Goal: Task Accomplishment & Management: Use online tool/utility

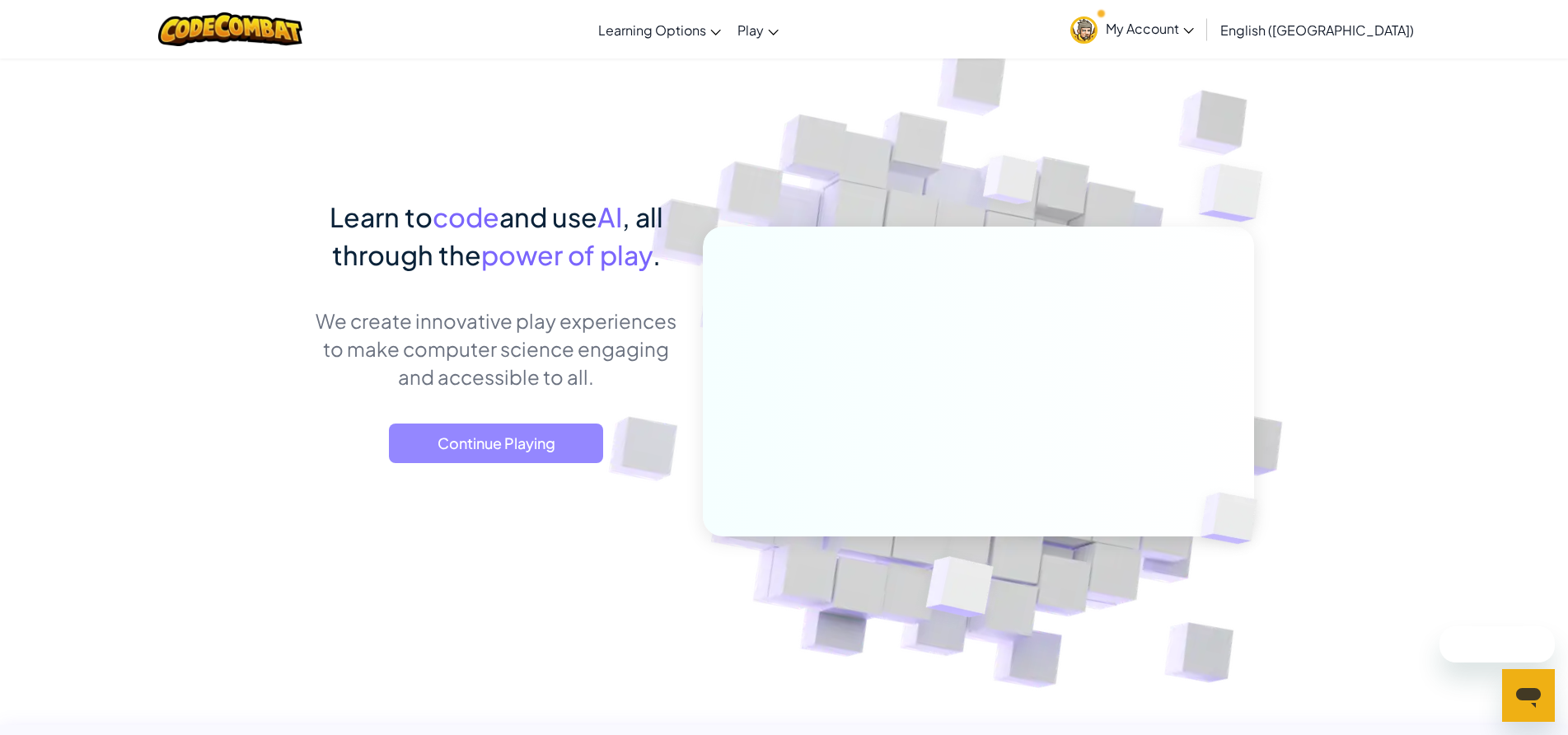
click at [482, 443] on span "Continue Playing" at bounding box center [496, 443] width 215 height 40
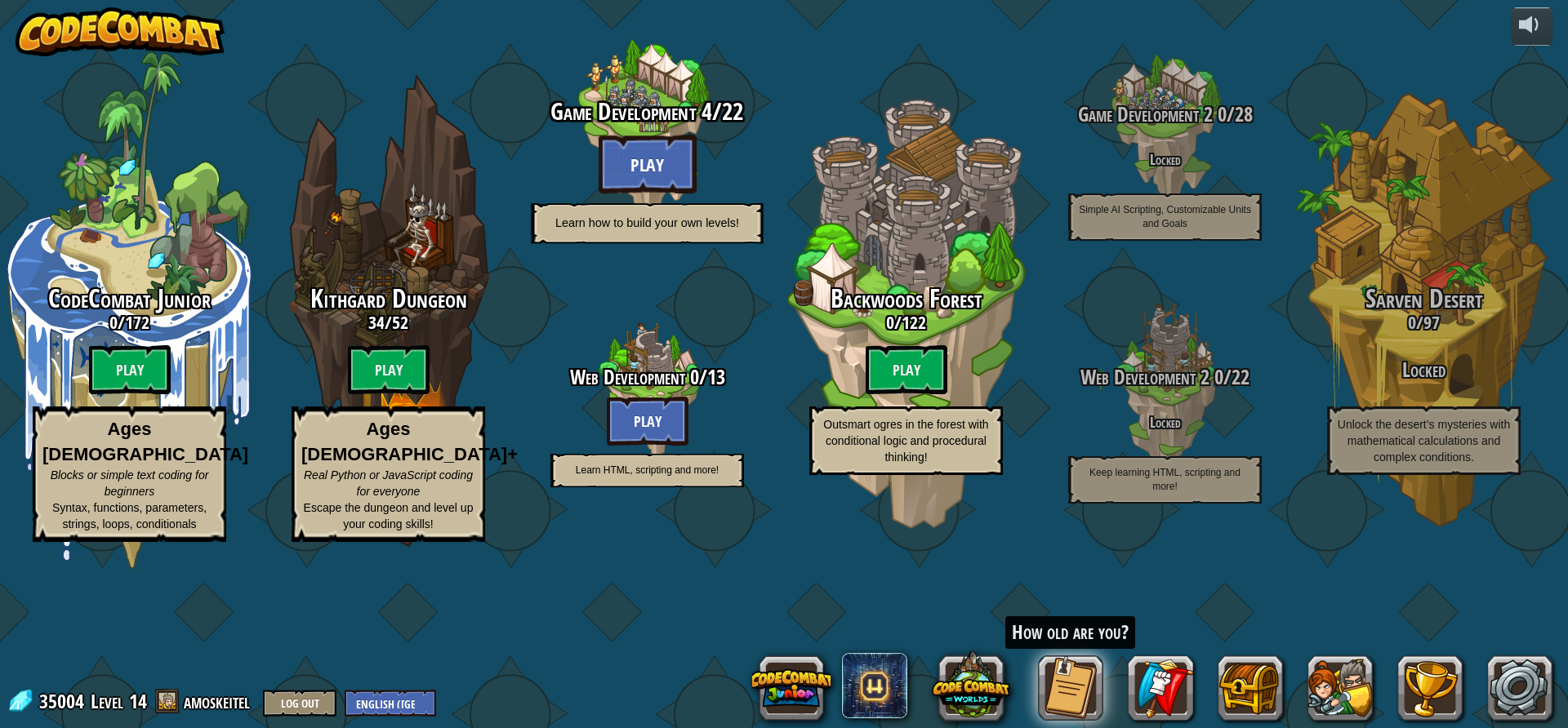
click at [619, 193] on btn "Play" at bounding box center [648, 164] width 98 height 59
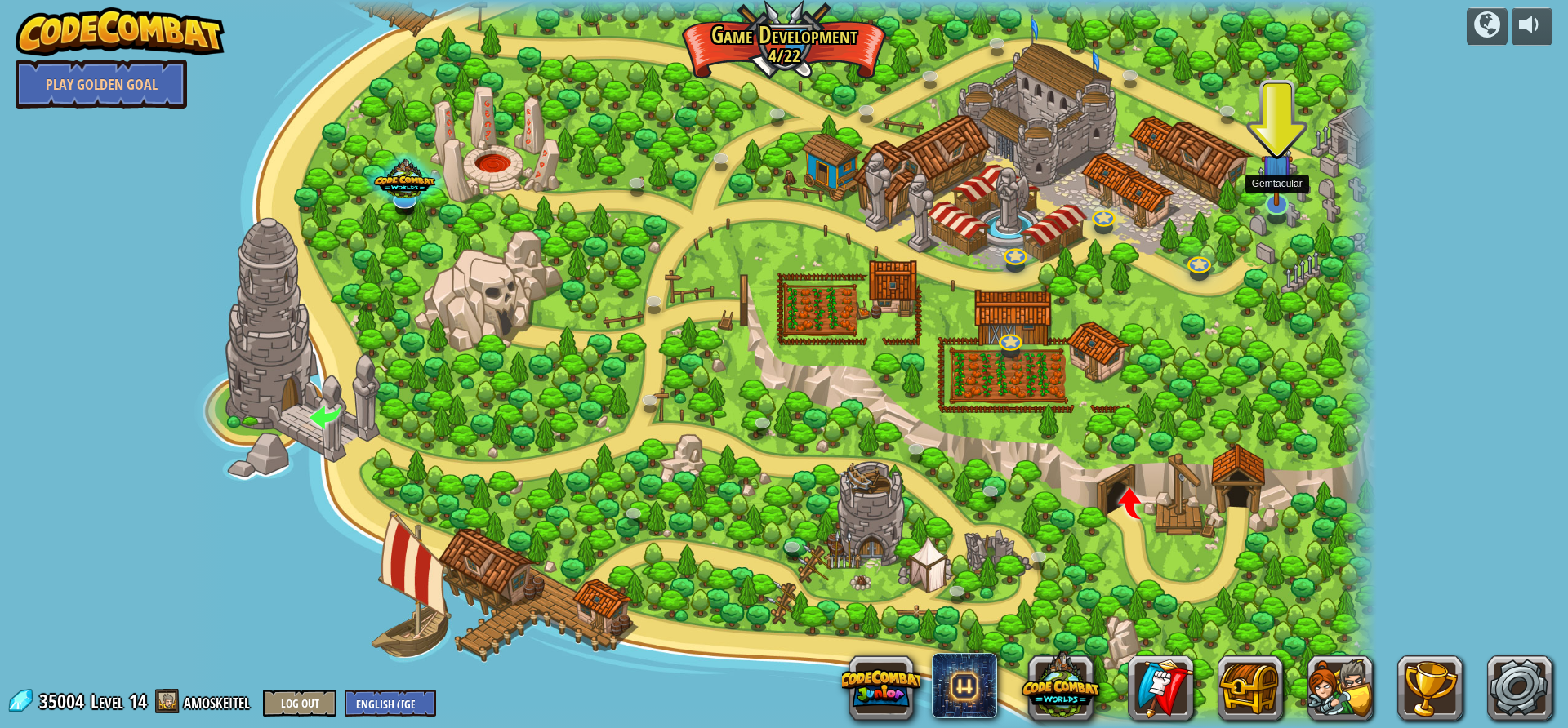
click at [1279, 192] on img at bounding box center [1277, 170] width 32 height 74
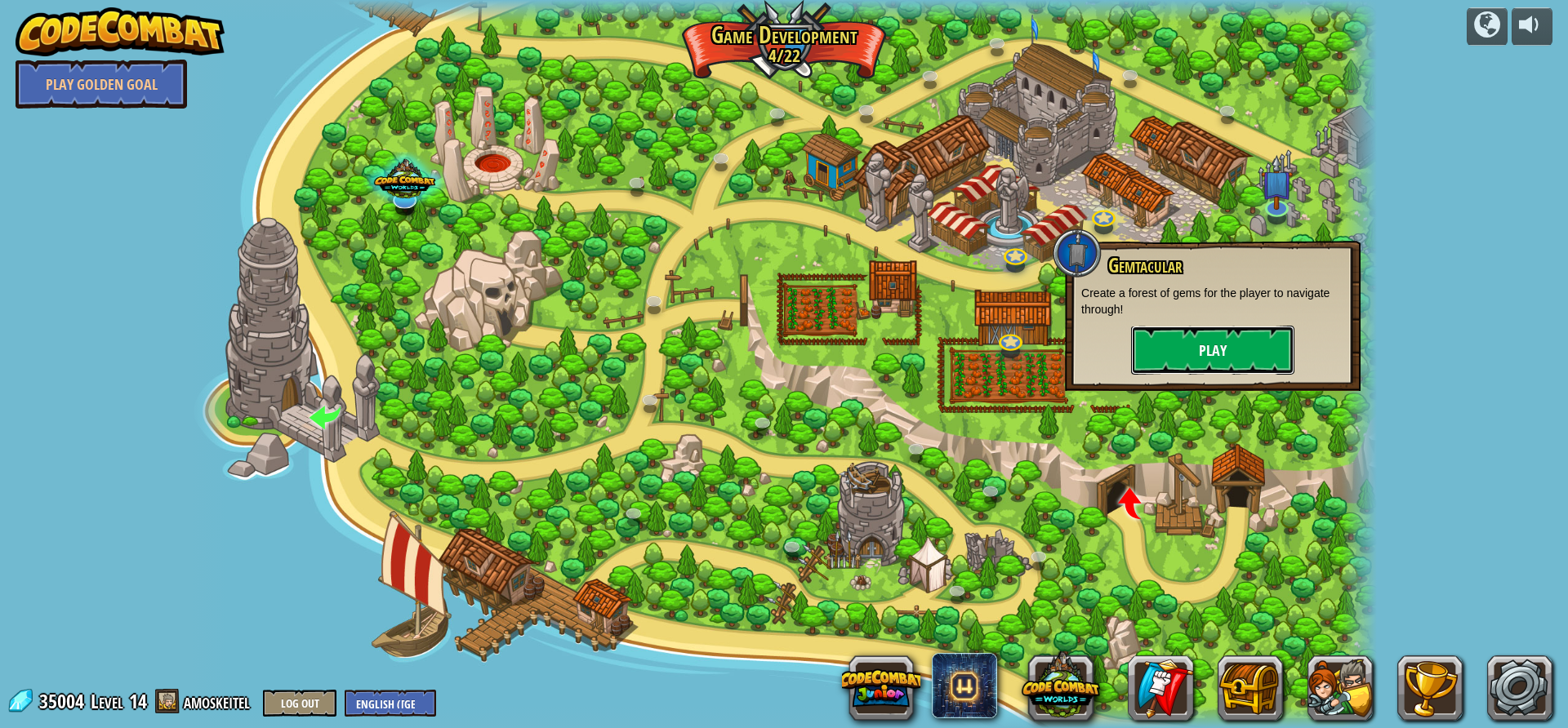
click at [1215, 340] on button "Play" at bounding box center [1213, 350] width 164 height 49
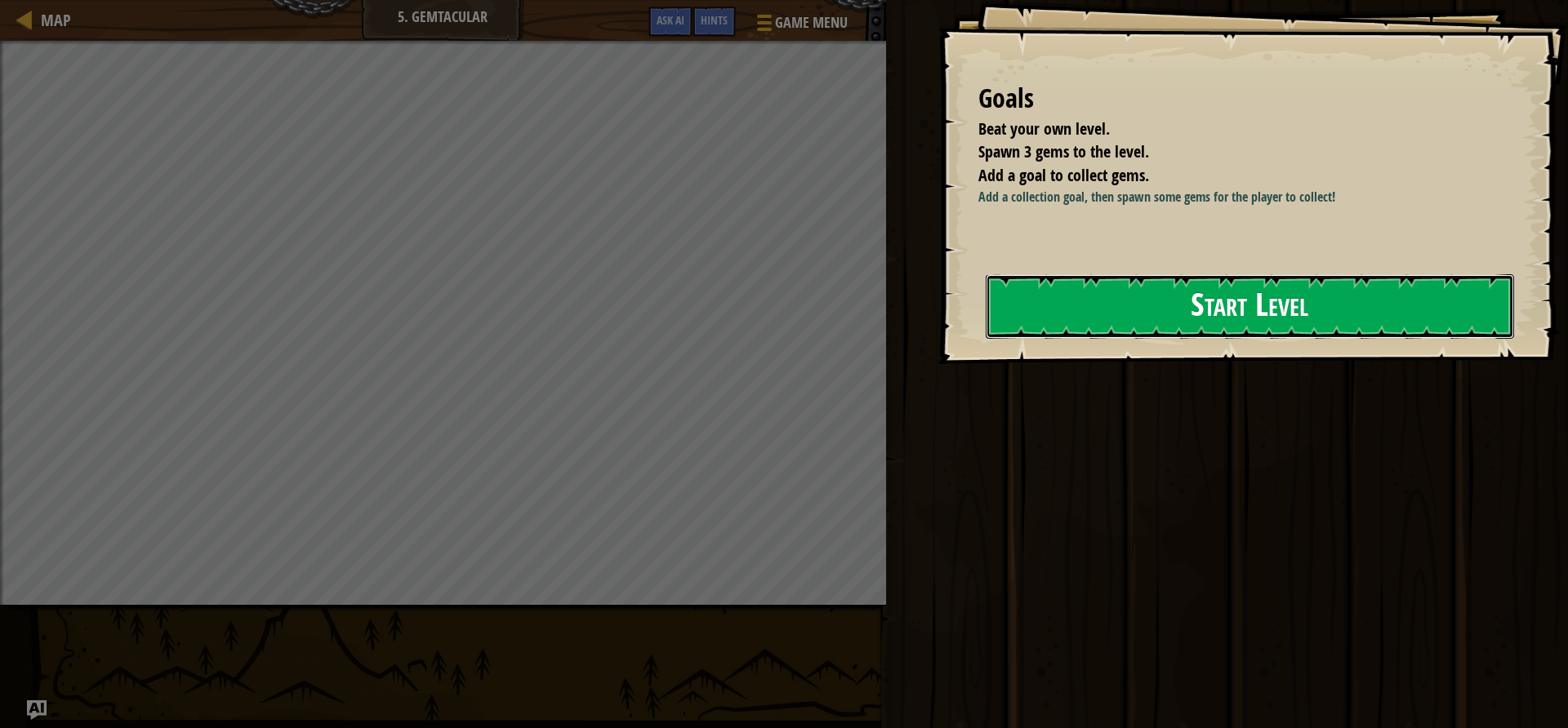
click at [1330, 298] on button "Start Level" at bounding box center [1250, 306] width 529 height 65
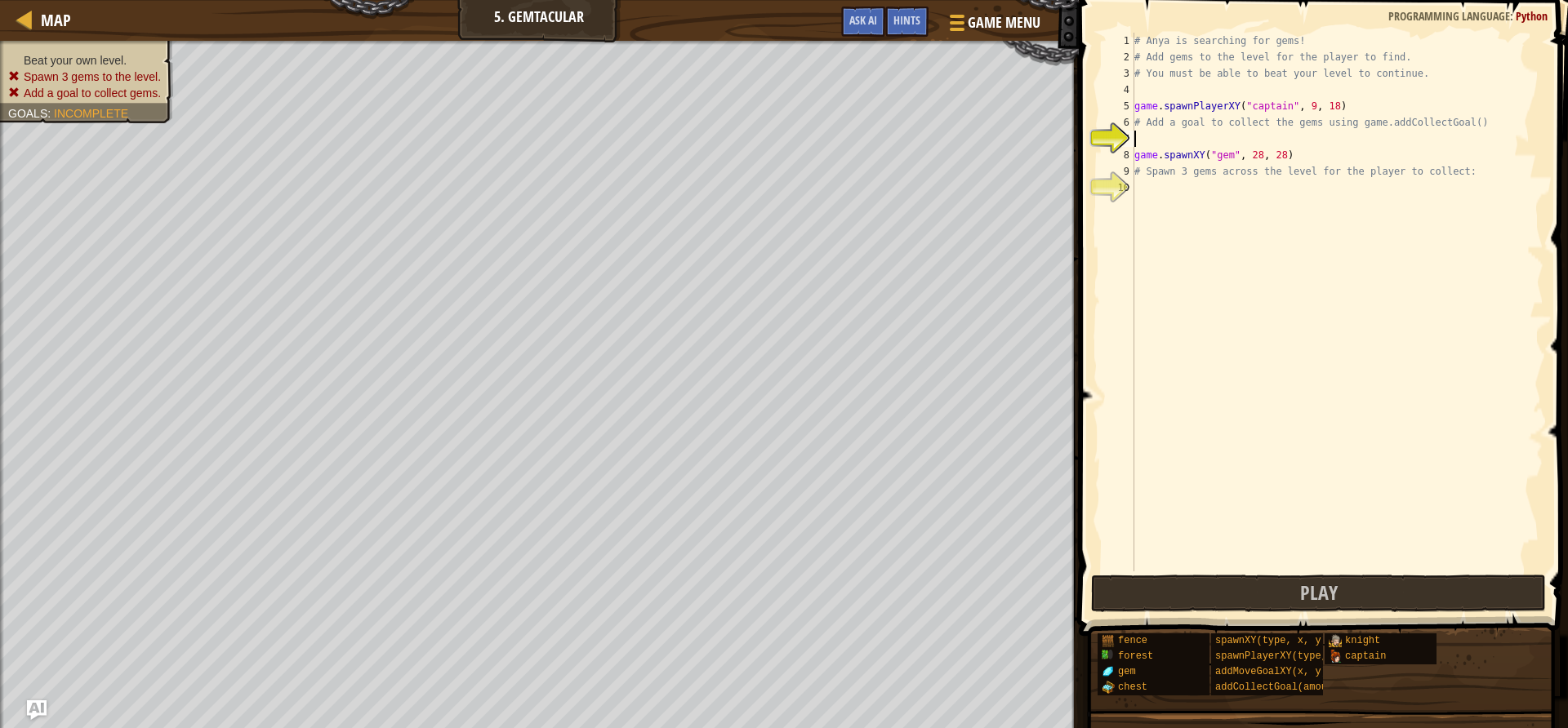
click at [1171, 190] on div "# Anya is searching for gems! # Add gems to the level for the player to find. #…" at bounding box center [1337, 318] width 412 height 571
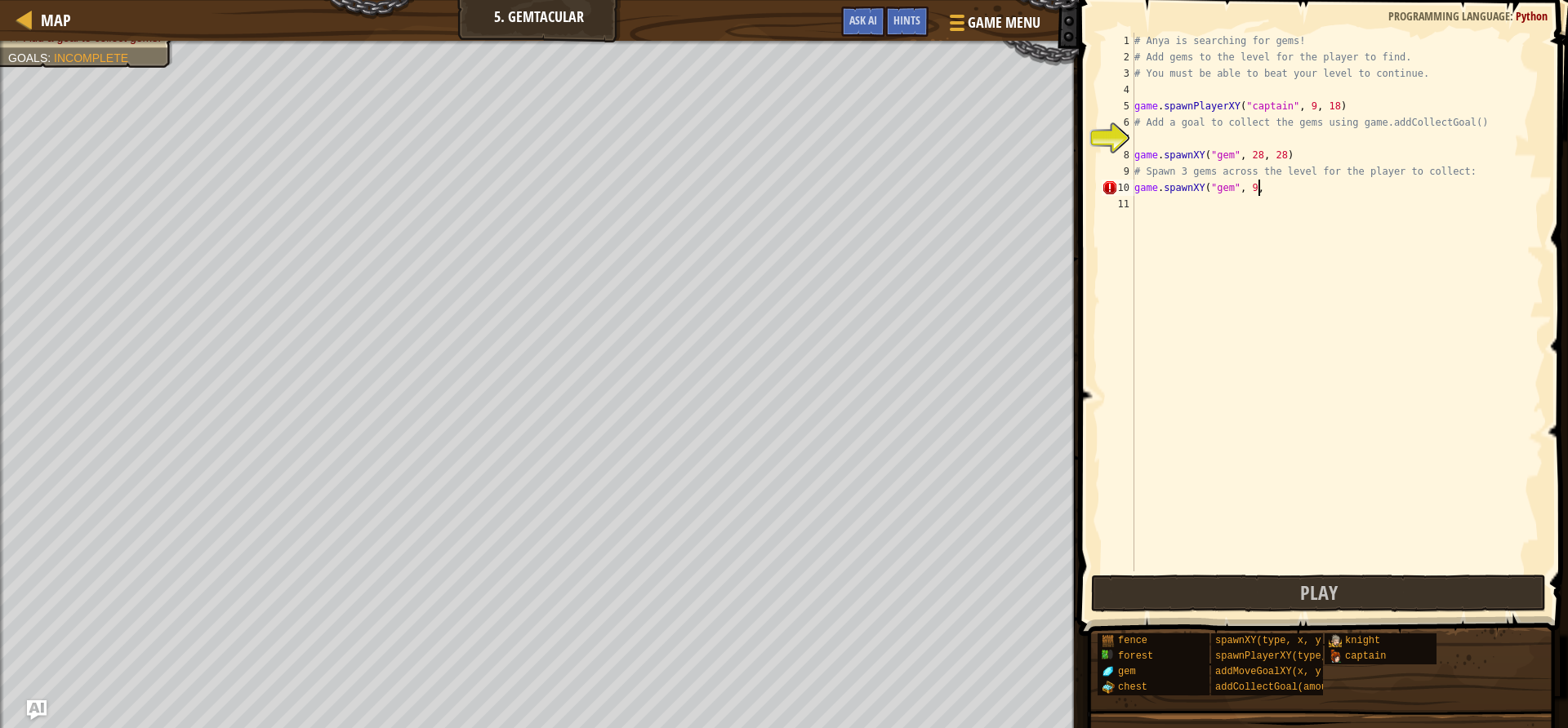
scroll to position [7, 10]
type textarea "game.spawnXY("gem", 9, 60)"
click at [1165, 226] on div "# Anya is searching for gems! # Add gems to the level for the player to find. #…" at bounding box center [1337, 318] width 412 height 571
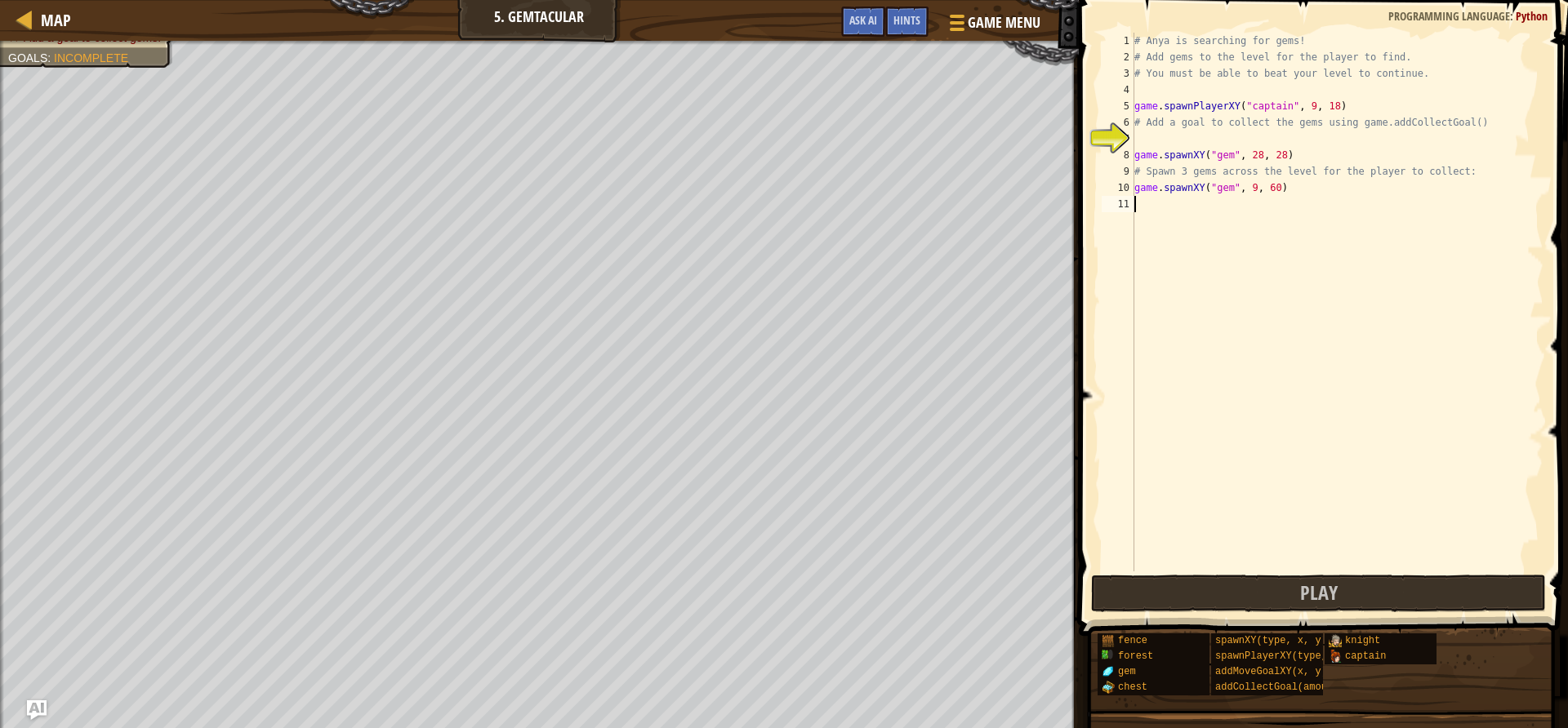
click at [1174, 137] on div "# Anya is searching for gems! # Add gems to the level for the player to find. #…" at bounding box center [1337, 318] width 412 height 571
click at [1240, 177] on div "# Anya is searching for gems! # Add gems to the level for the player to find. #…" at bounding box center [1337, 318] width 412 height 571
click at [1241, 130] on div "# Anya is searching for gems! # Add gems to the level for the player to find. #…" at bounding box center [1337, 318] width 412 height 571
type textarea "game.addCollectGoal(4)"
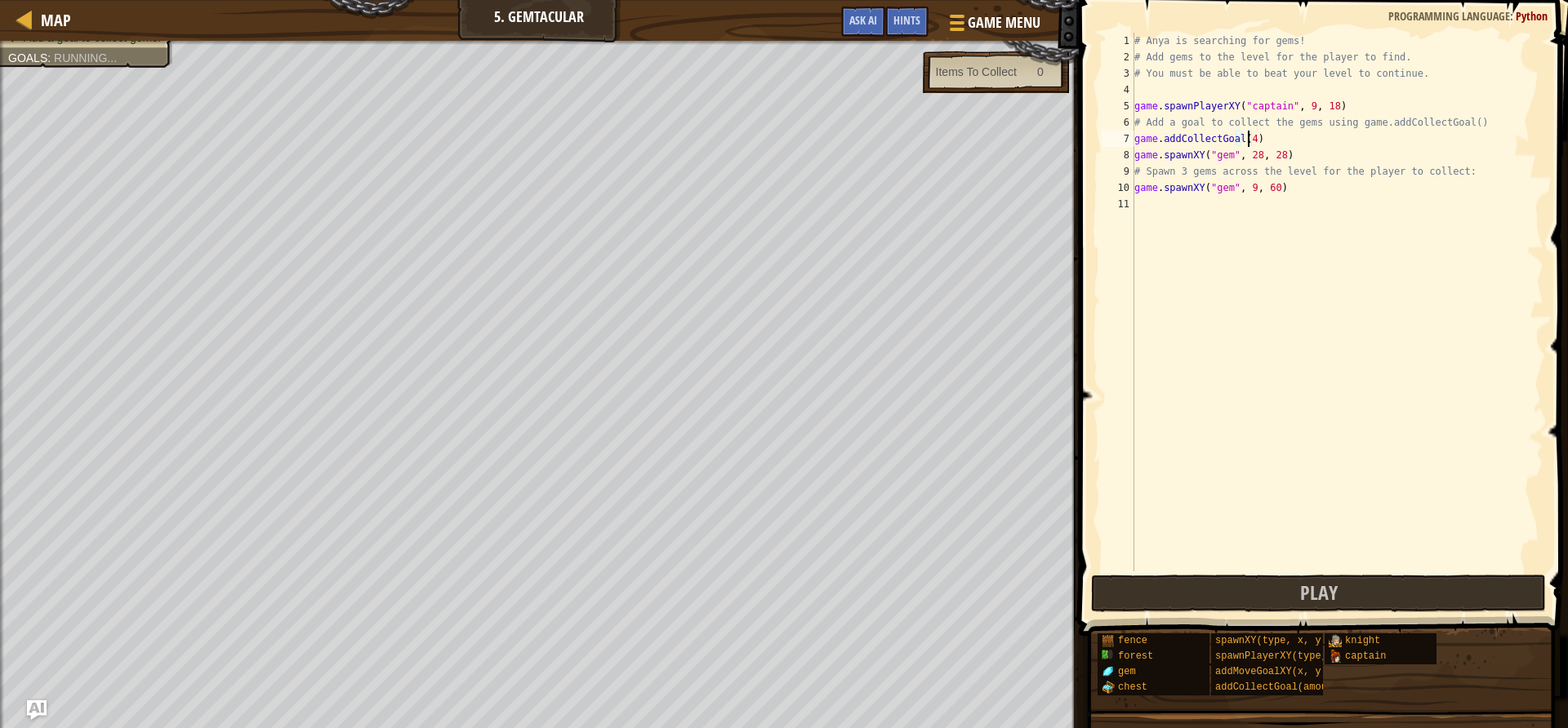
scroll to position [7, 9]
click at [1262, 136] on div "# Anya is searching for gems! # Add gems to the level for the player to find. #…" at bounding box center [1337, 318] width 412 height 571
click at [1229, 201] on div "# Anya is searching for gems! # Add gems to the level for the player to find. #…" at bounding box center [1337, 318] width 412 height 571
type textarea "game.spawnXY("gem", 45, 46)"
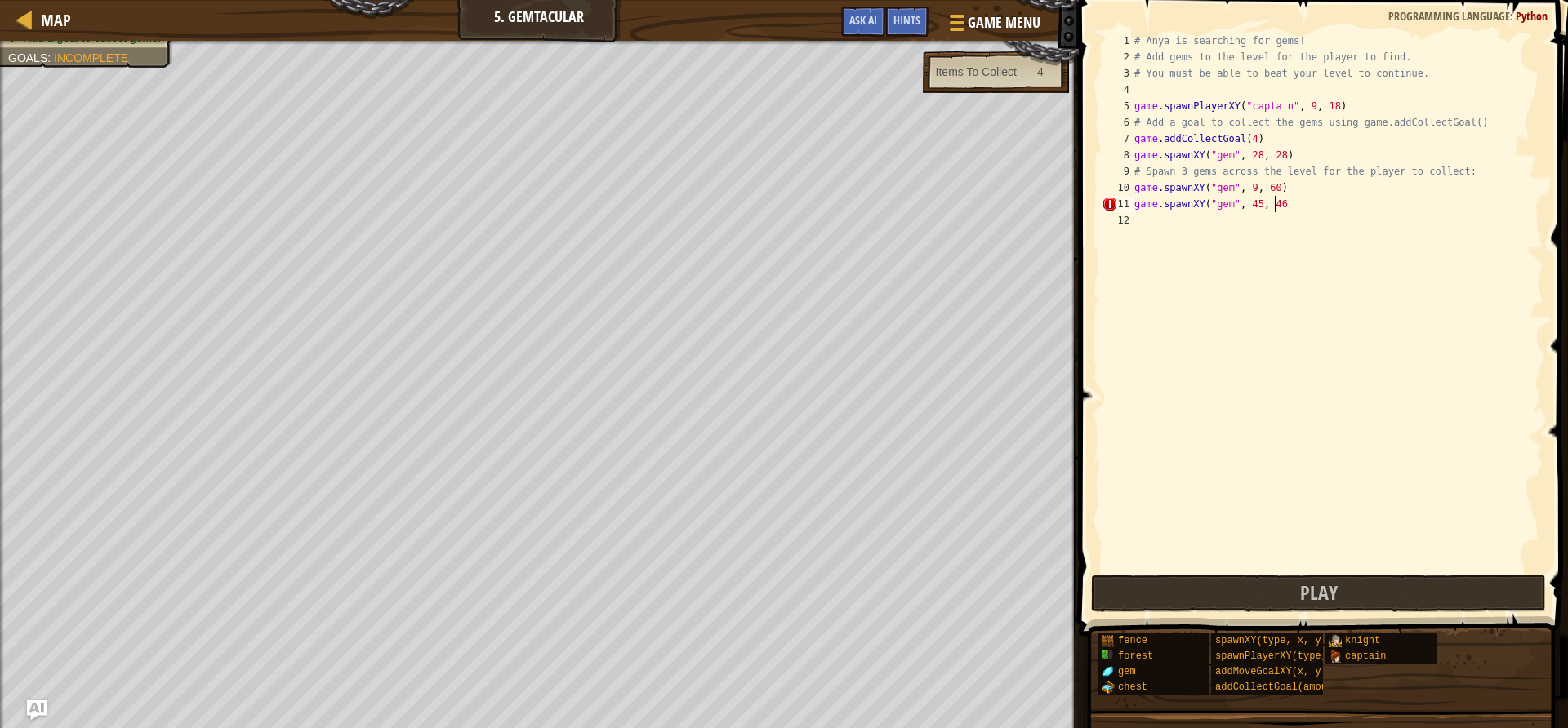
type textarea "game.spawnXY("gem", 45, 46)"
type textarea "game.spawnXY("gem", 68, 10)"
click at [1286, 585] on button "Play" at bounding box center [1318, 593] width 456 height 38
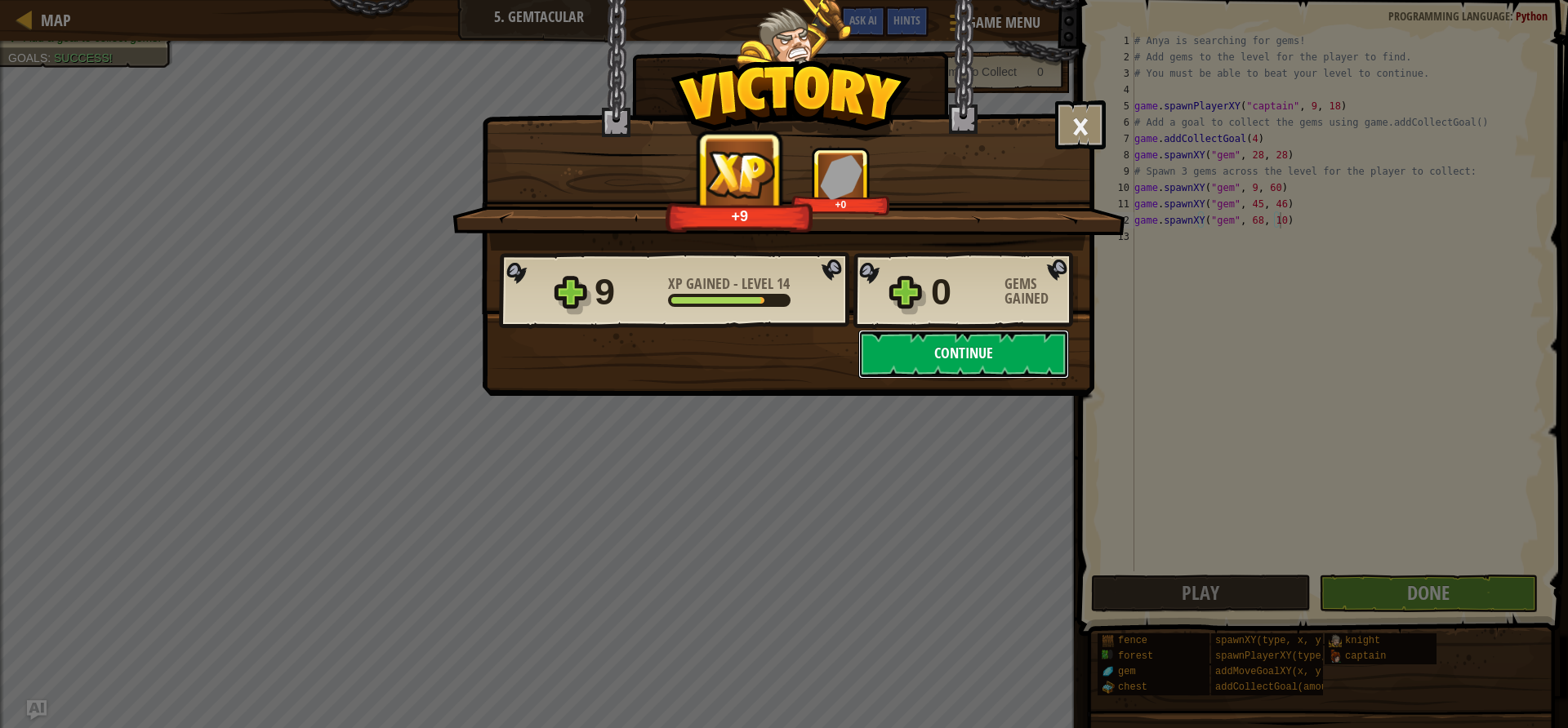
click at [927, 355] on button "Continue" at bounding box center [964, 354] width 211 height 49
